Goal: Transaction & Acquisition: Purchase product/service

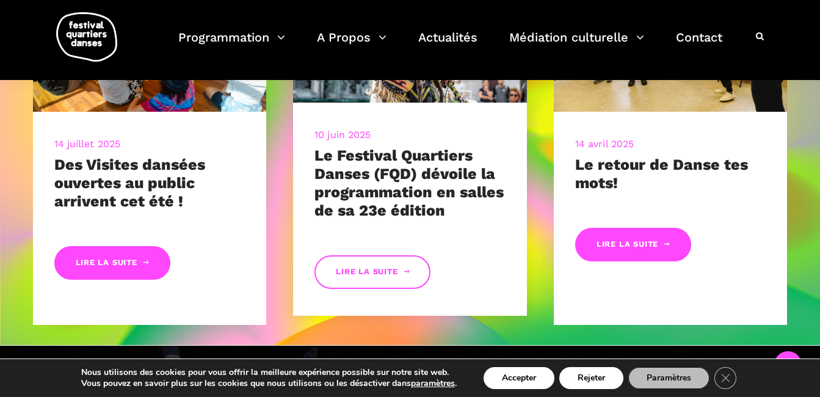
scroll to position [578, 0]
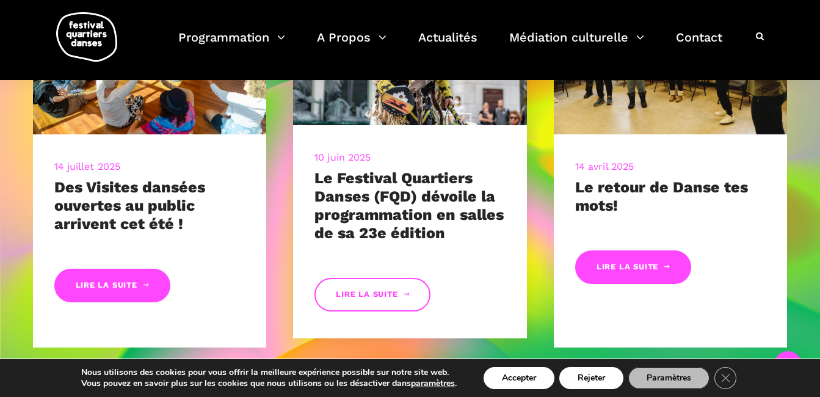
click at [394, 298] on link "Lire la suite" at bounding box center [373, 295] width 116 height 34
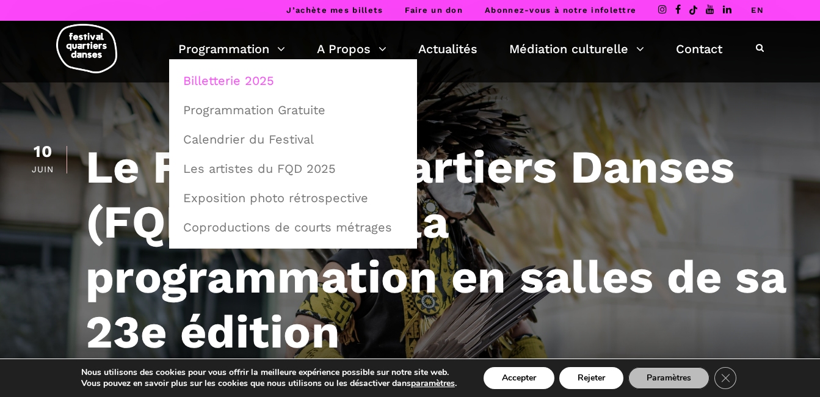
click at [246, 75] on link "Billetterie 2025" at bounding box center [293, 81] width 235 height 28
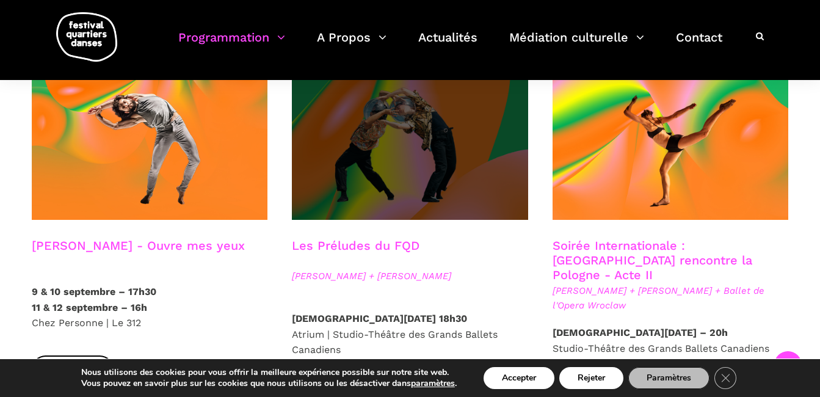
scroll to position [1087, 0]
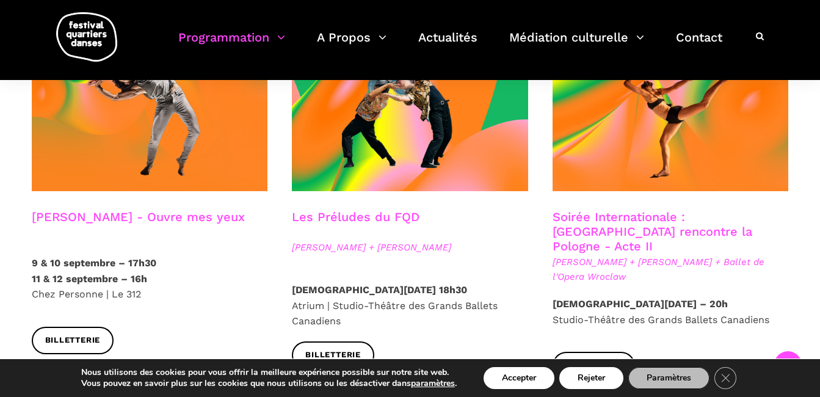
click at [666, 210] on link "Soirée Internationale : [GEOGRAPHIC_DATA] rencontre la Pologne - Acte II" at bounding box center [653, 232] width 200 height 44
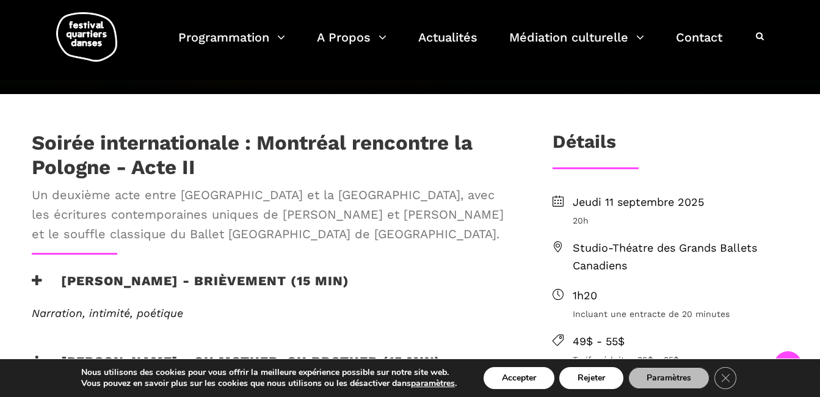
scroll to position [322, 0]
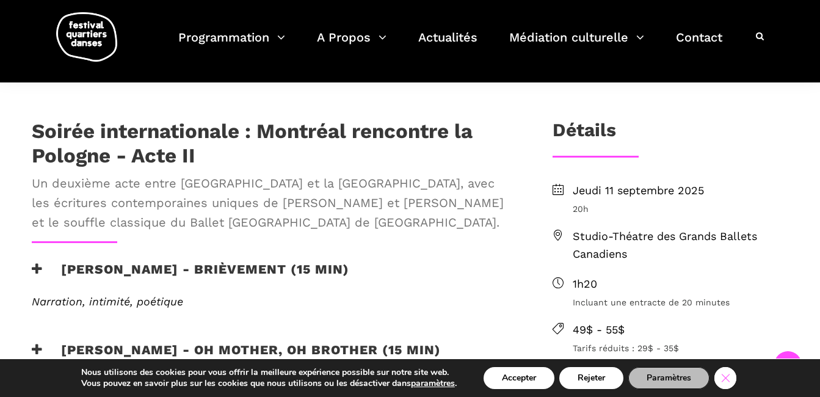
click at [726, 382] on icon "Close GDPR Cookie Banner" at bounding box center [726, 377] width 22 height 18
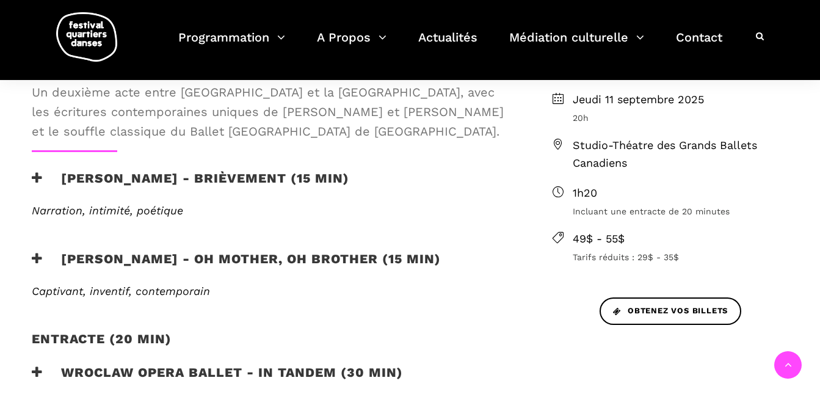
scroll to position [399, 0]
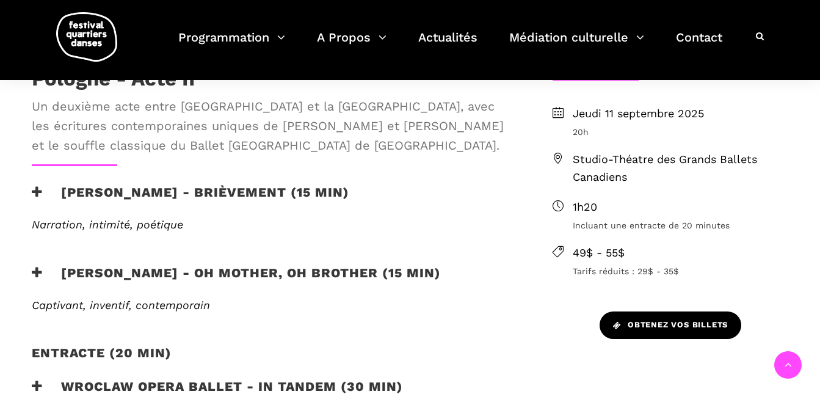
click at [658, 323] on span "Obtenez vos billets" at bounding box center [670, 325] width 115 height 13
